Goal: Information Seeking & Learning: Learn about a topic

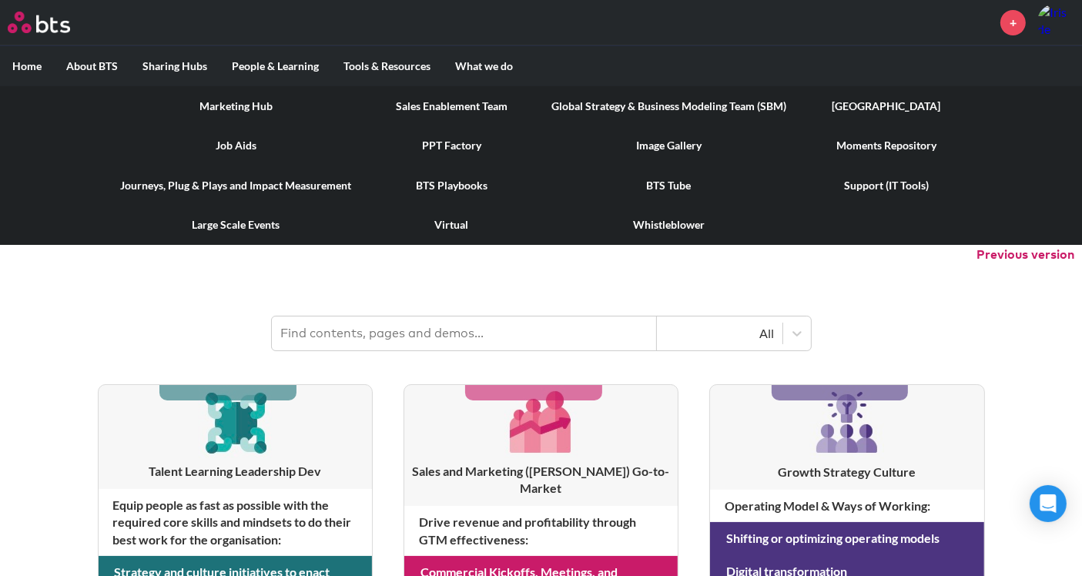
click at [847, 109] on link "[GEOGRAPHIC_DATA]" at bounding box center [886, 106] width 176 height 40
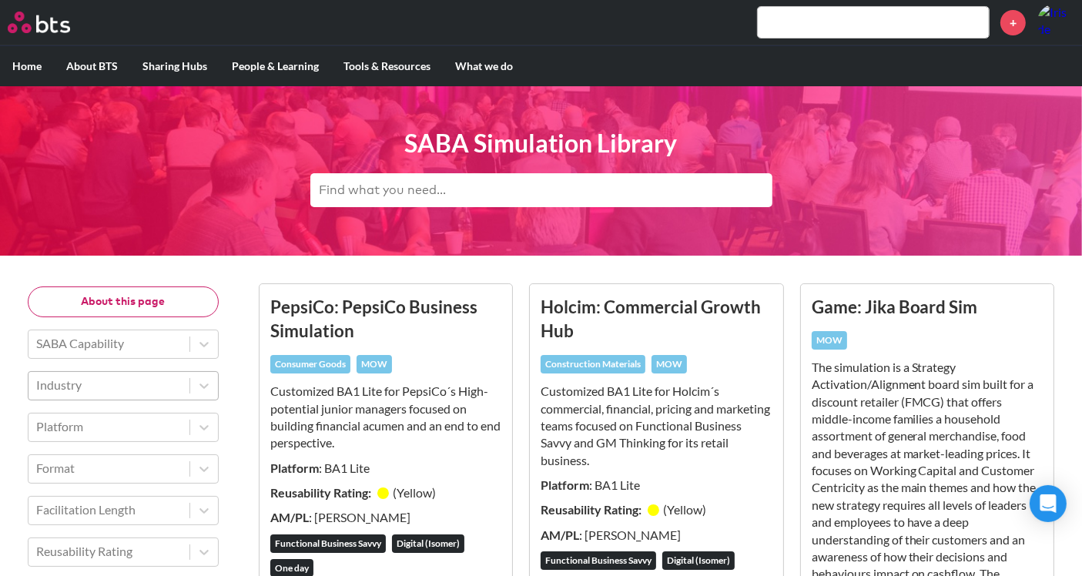
scroll to position [85, 0]
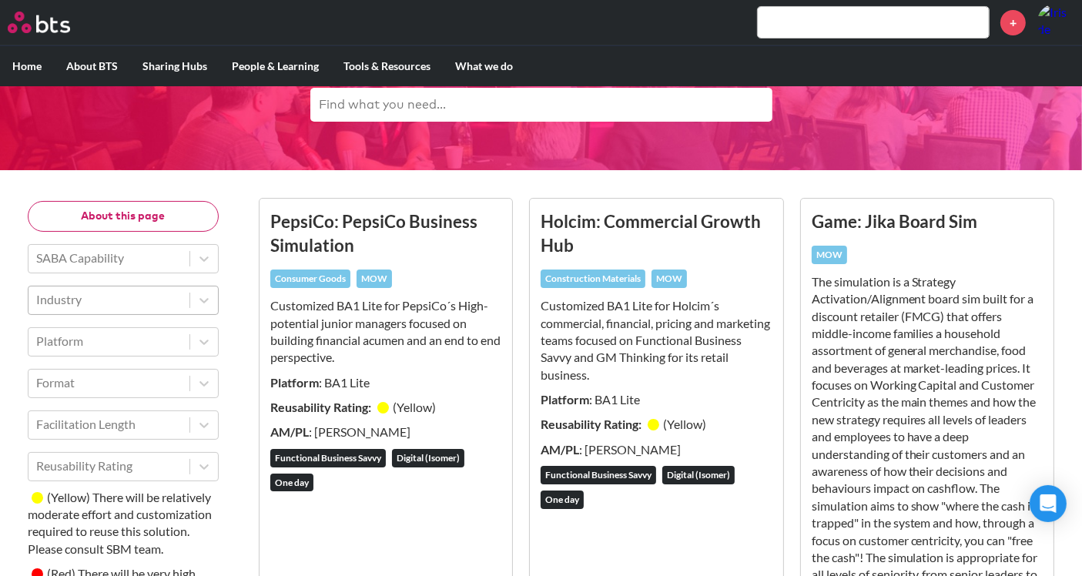
click at [151, 310] on div "Industry" at bounding box center [108, 299] width 161 height 26
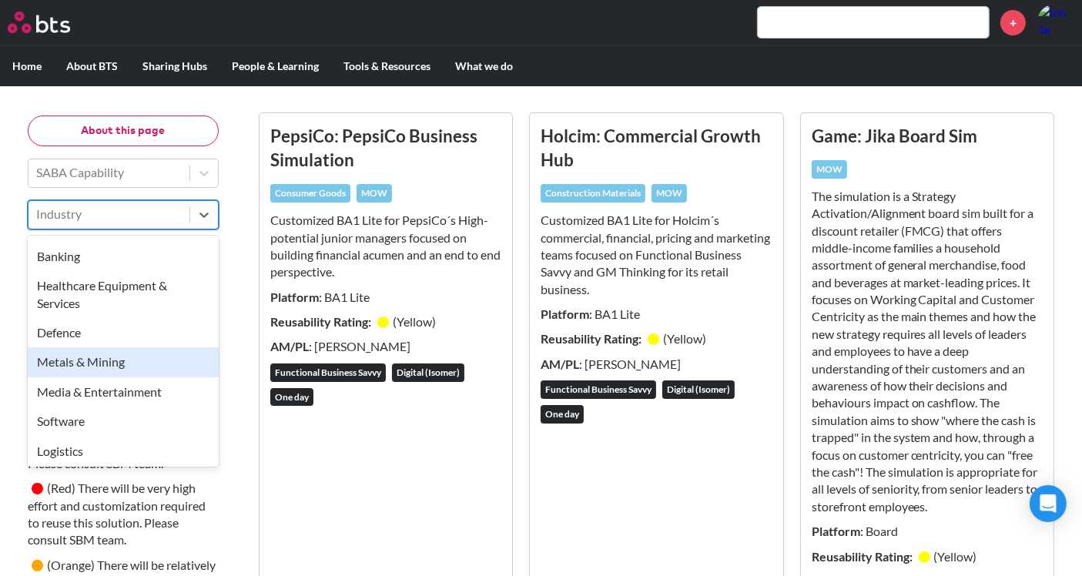
click at [147, 367] on div "Metals & Mining" at bounding box center [123, 361] width 191 height 29
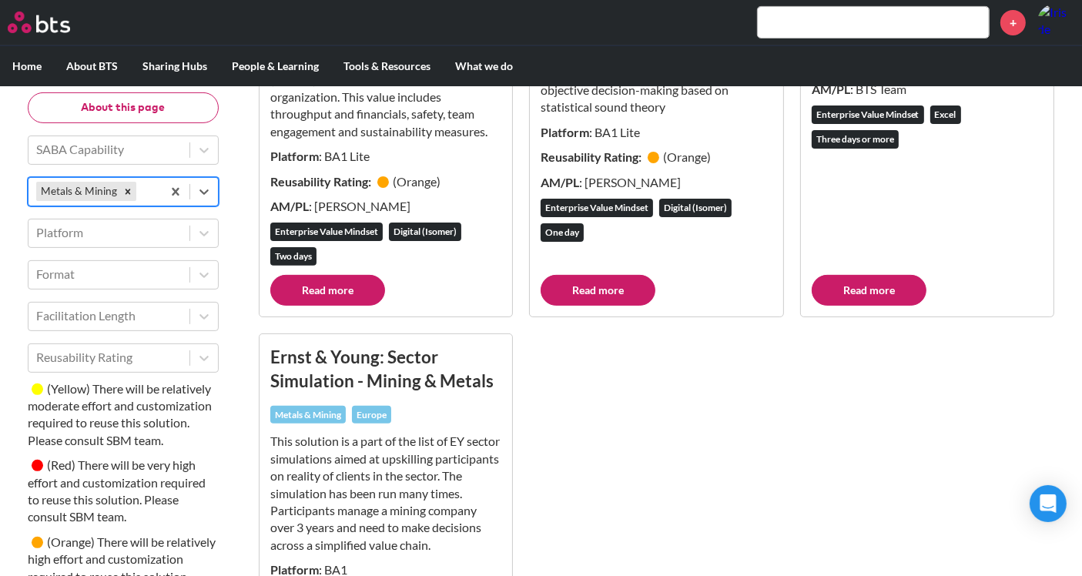
scroll to position [654, 0]
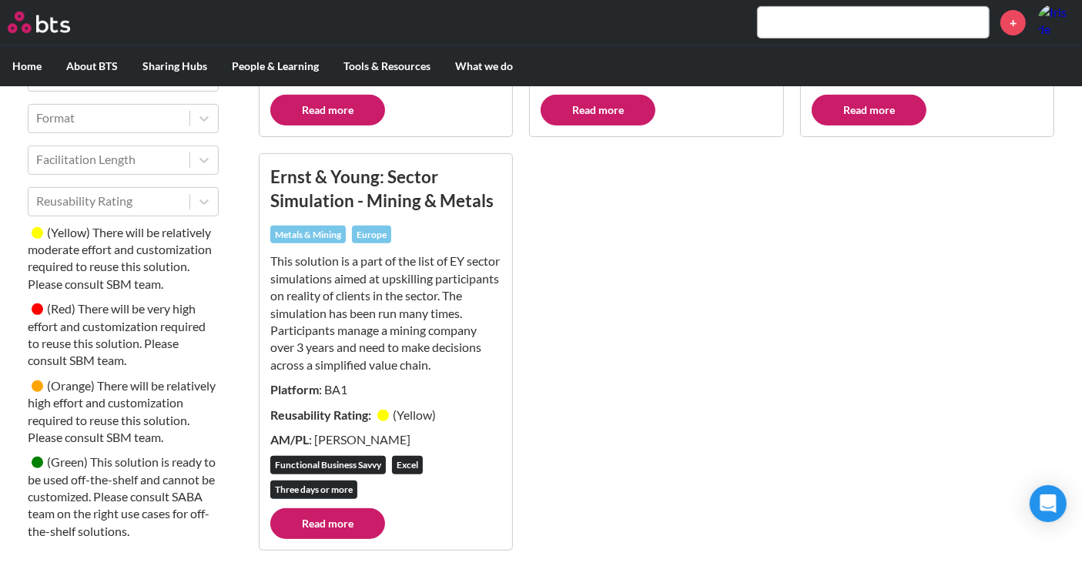
click at [346, 520] on link "Read more" at bounding box center [327, 523] width 115 height 31
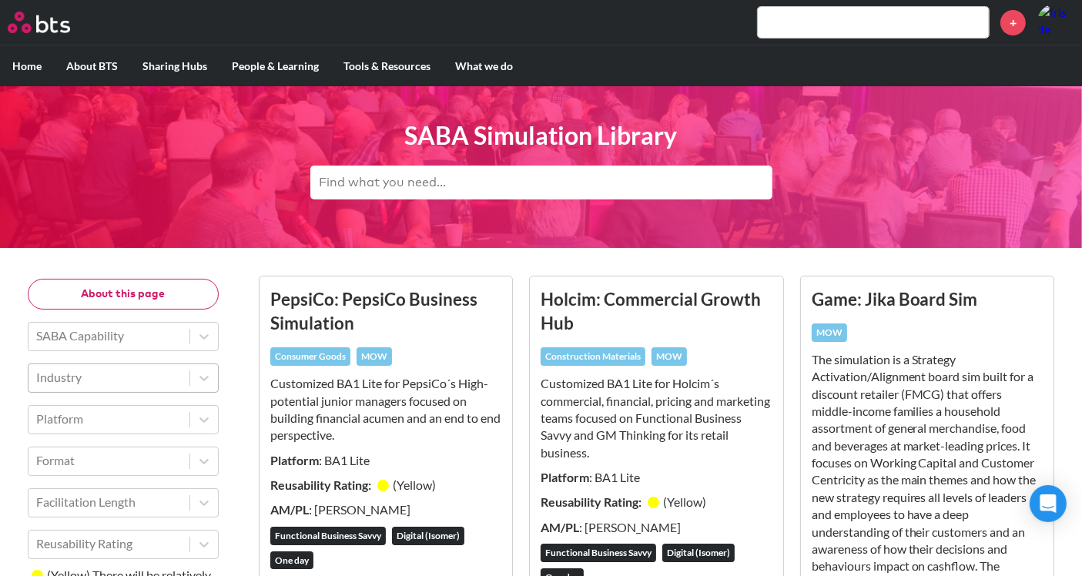
click at [112, 383] on div at bounding box center [109, 377] width 146 height 20
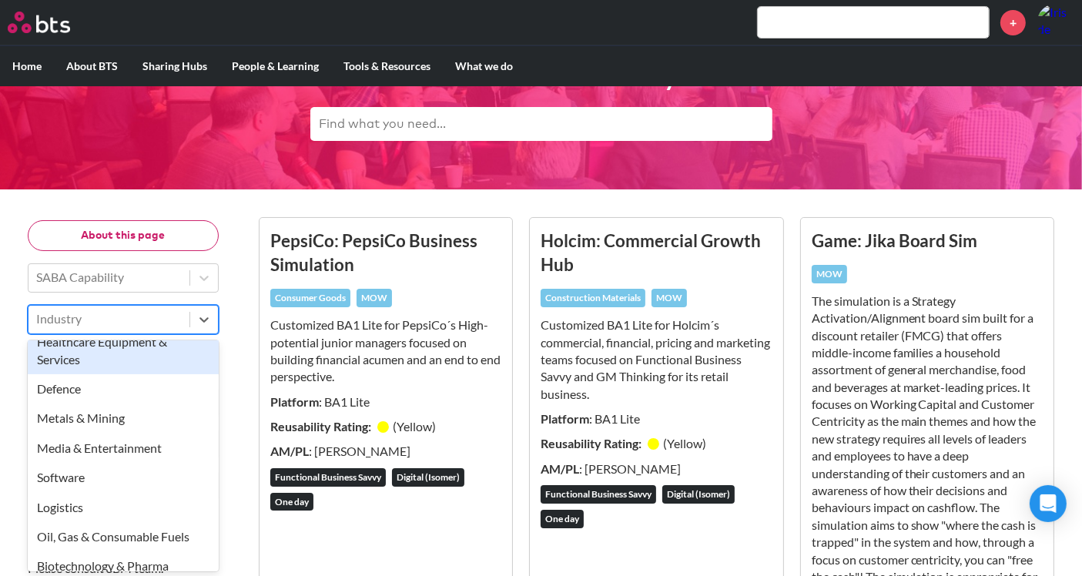
scroll to position [171, 0]
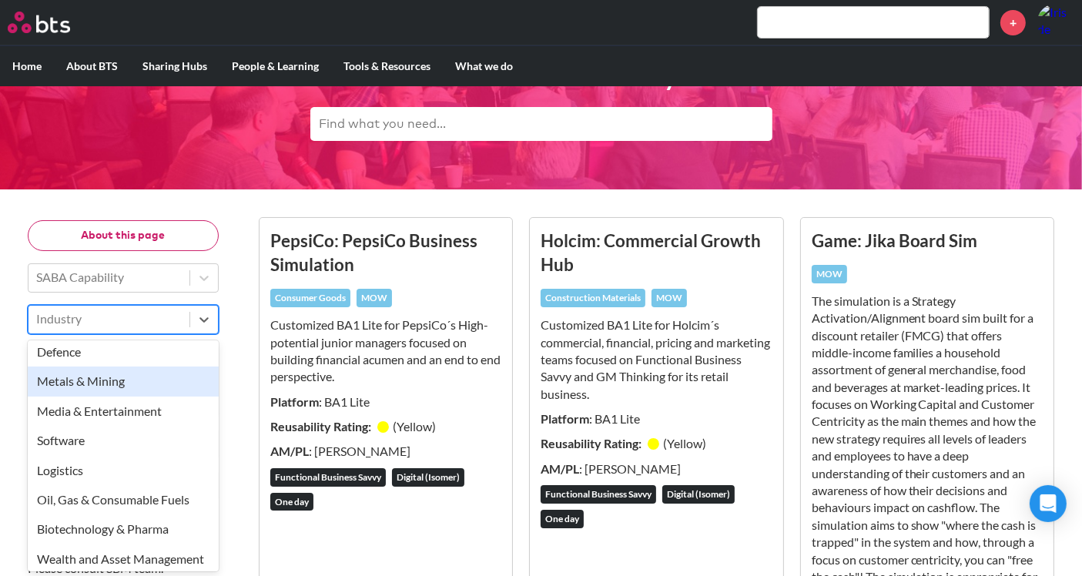
click at [116, 383] on div "Metals & Mining" at bounding box center [123, 380] width 191 height 29
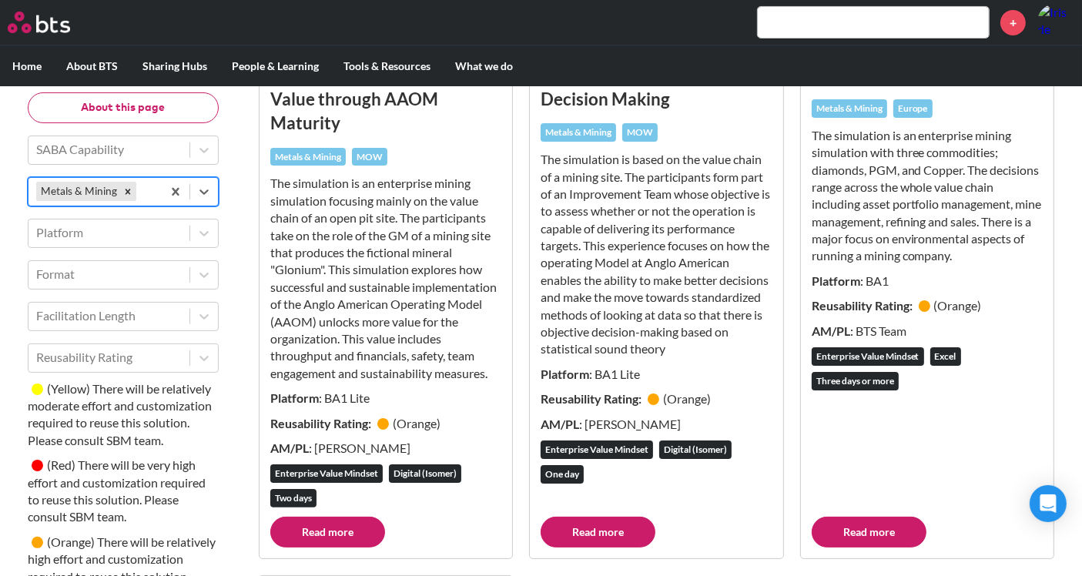
scroll to position [237, 0]
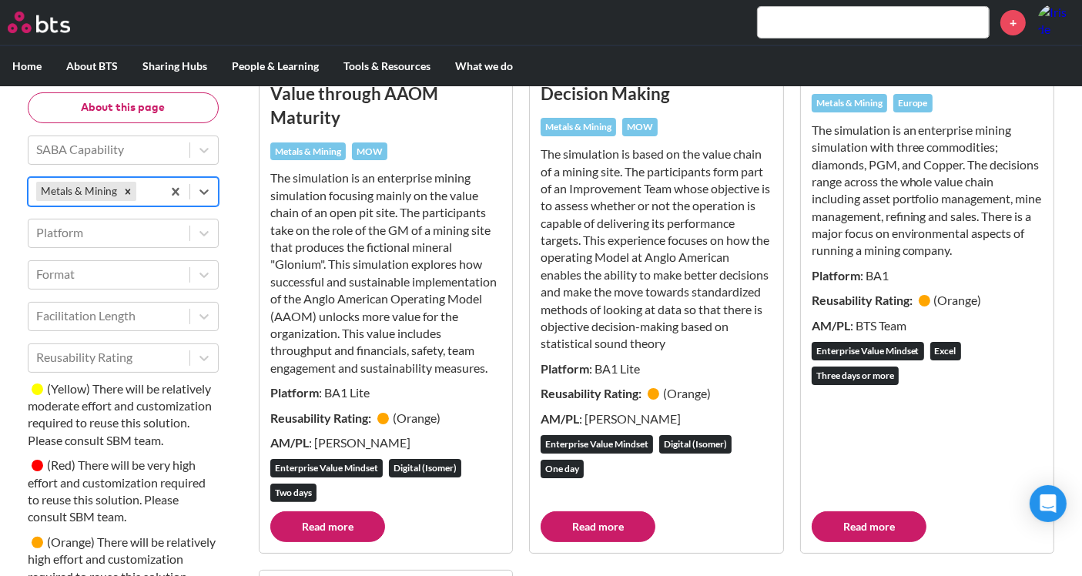
click at [864, 517] on link "Read more" at bounding box center [869, 526] width 115 height 31
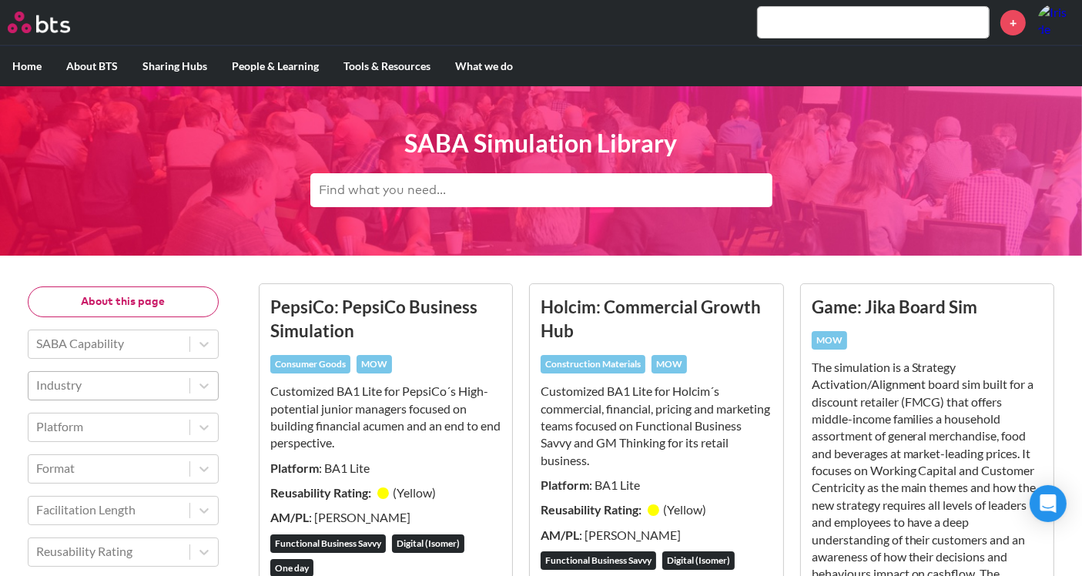
click at [92, 381] on div at bounding box center [109, 385] width 146 height 20
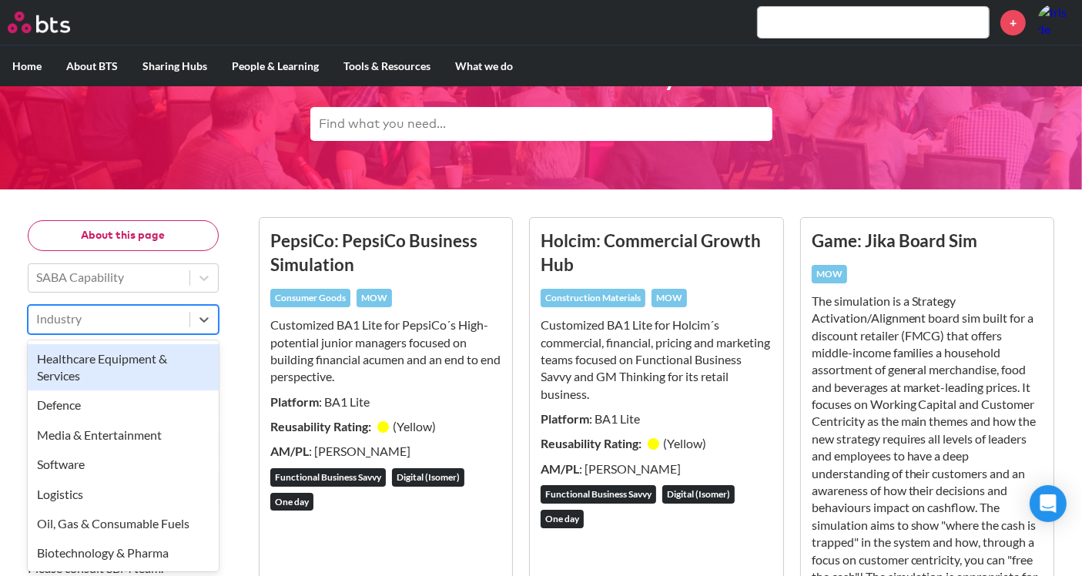
scroll to position [62, 0]
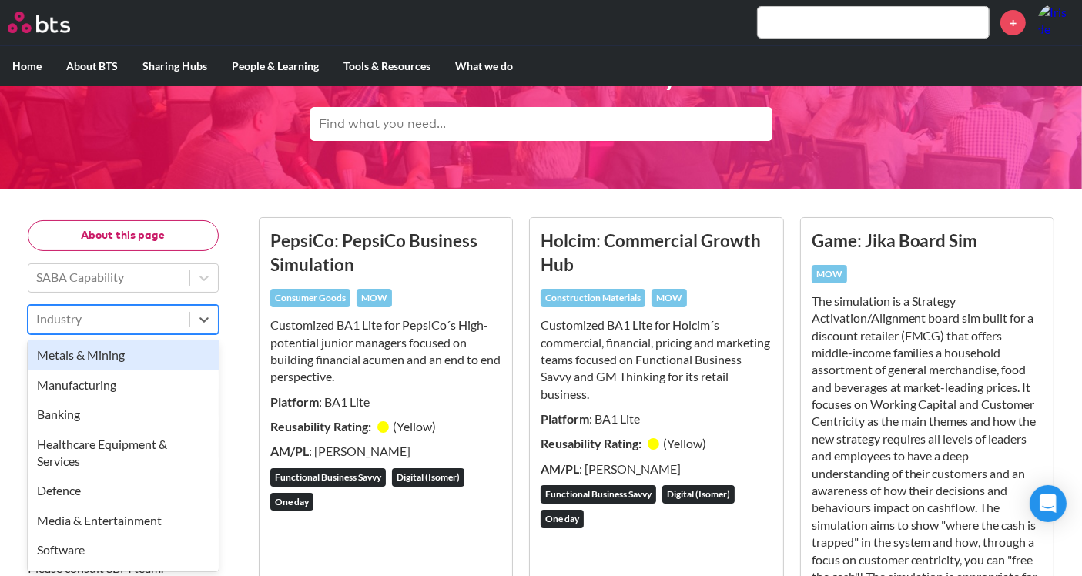
click at [139, 360] on div "Metals & Mining" at bounding box center [123, 354] width 191 height 29
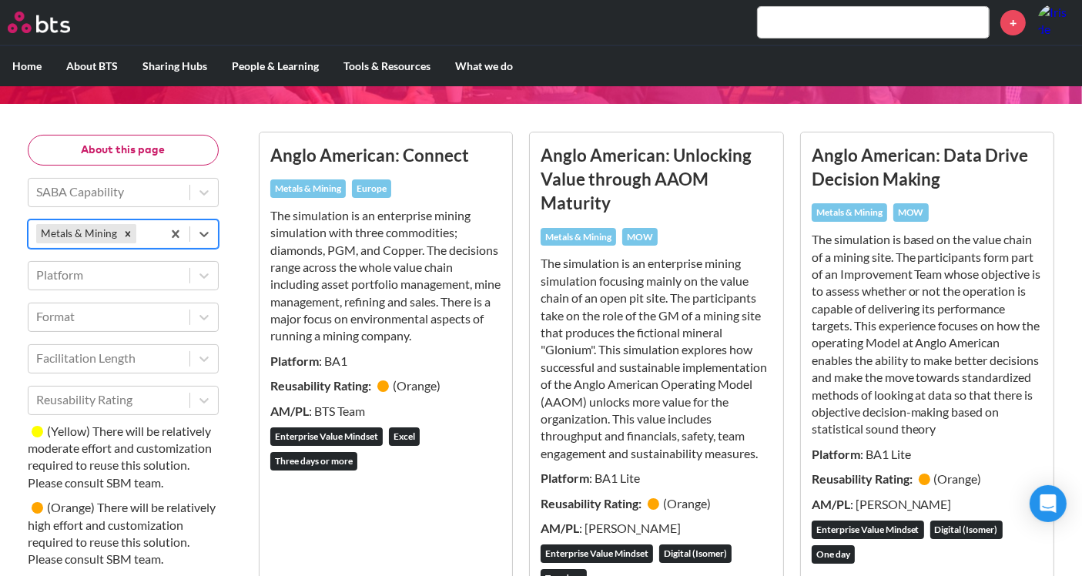
scroll to position [323, 0]
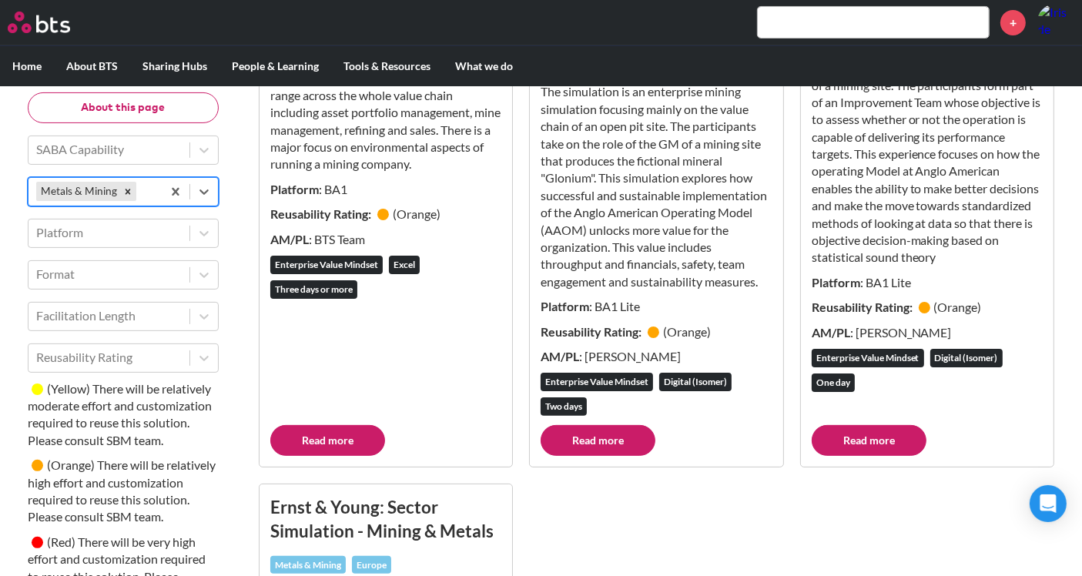
click at [343, 426] on link "Read more" at bounding box center [327, 440] width 115 height 31
